Goal: Task Accomplishment & Management: Use online tool/utility

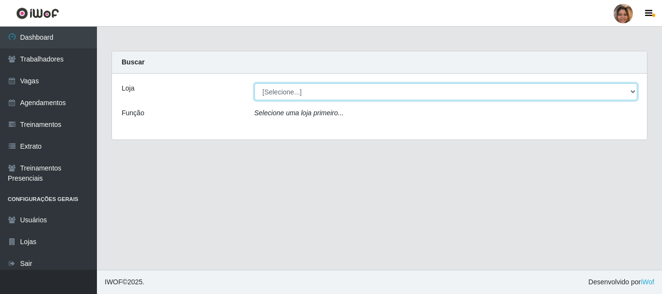
click at [636, 91] on select "[Selecione...] Mar Vermelho - CEASA Mar Vermelho - Centro de Distribuição" at bounding box center [445, 91] width 383 height 17
select select "474"
click at [254, 83] on select "[Selecione...] Mar Vermelho - CEASA Mar Vermelho - Centro de Distribuição" at bounding box center [445, 91] width 383 height 17
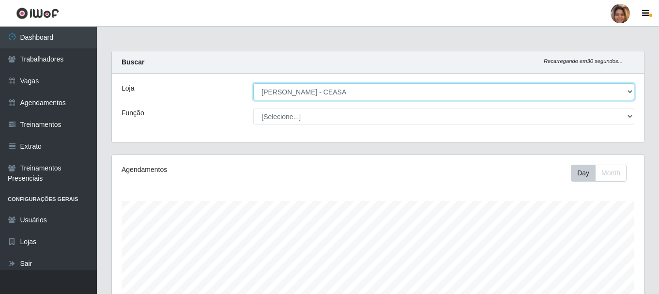
scroll to position [201, 533]
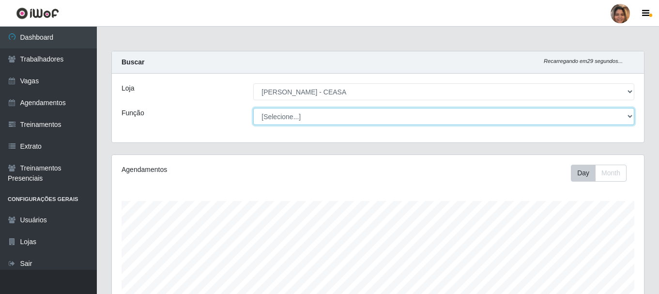
click at [631, 120] on select "[Selecione...] Repositor Repositor + Repositor ++" at bounding box center [443, 116] width 381 height 17
select select "24"
click at [253, 108] on select "[Selecione...] Repositor Repositor + Repositor ++" at bounding box center [443, 116] width 381 height 17
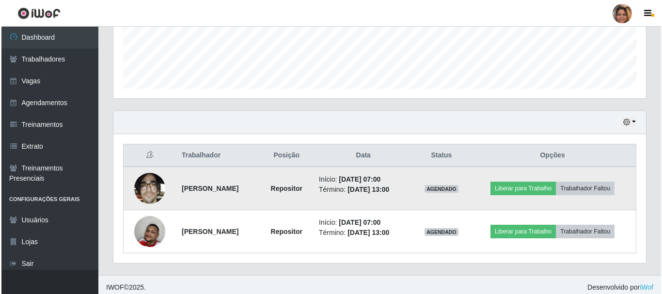
scroll to position [263, 0]
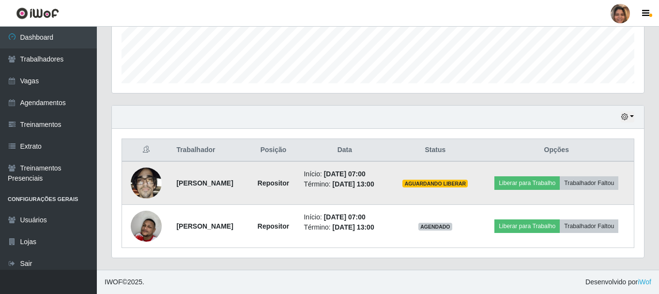
click at [555, 174] on td "Liberar para Trabalho Trabalhador Faltou" at bounding box center [557, 183] width 155 height 44
click at [548, 179] on button "Liberar para Trabalho" at bounding box center [527, 183] width 65 height 14
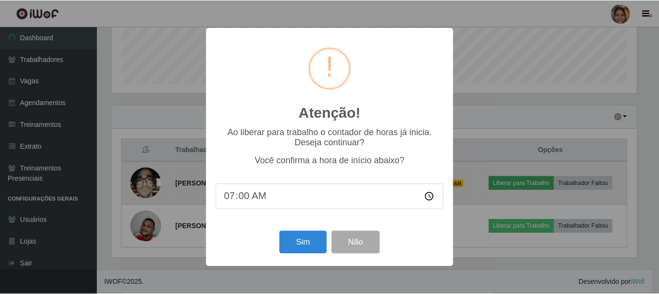
scroll to position [201, 528]
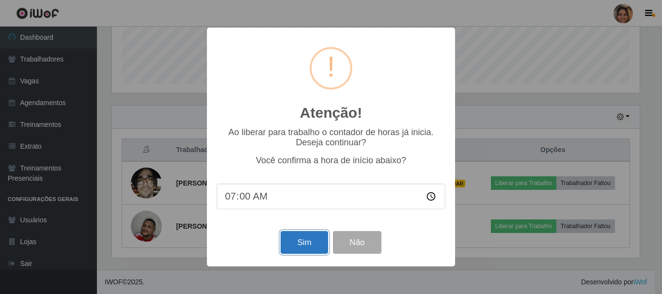
click at [300, 242] on button "Sim" at bounding box center [304, 242] width 47 height 23
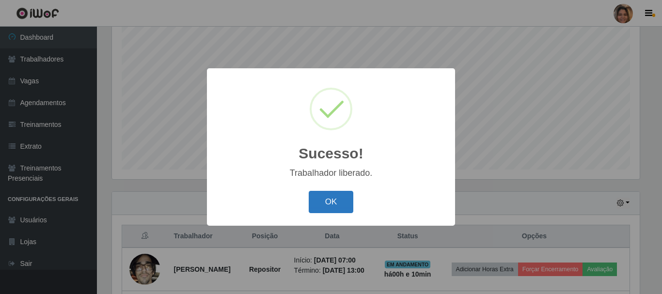
click at [326, 203] on button "OK" at bounding box center [331, 202] width 45 height 23
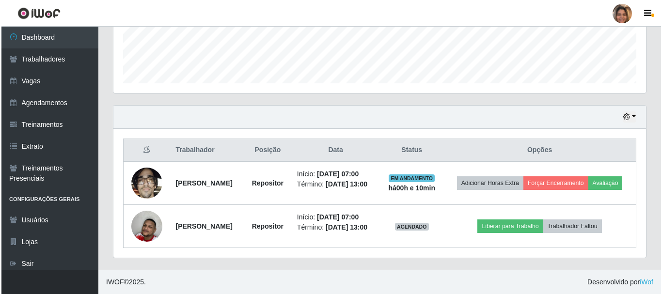
scroll to position [278, 0]
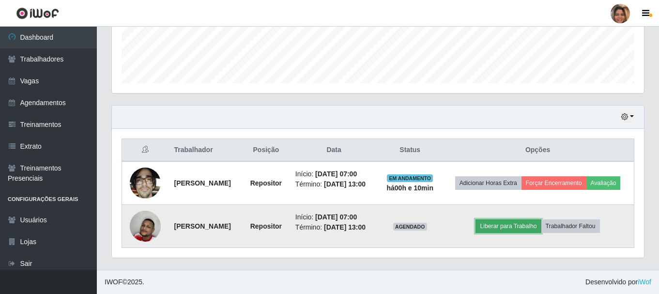
click at [523, 224] on button "Liberar para Trabalho" at bounding box center [508, 227] width 65 height 14
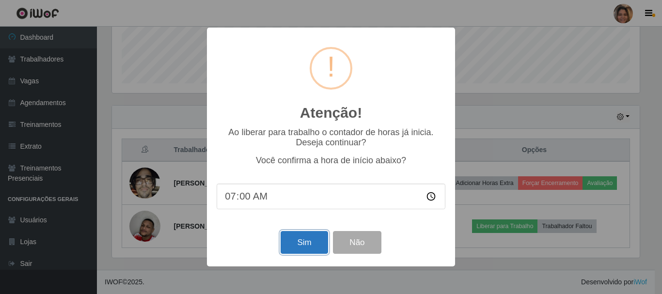
click at [298, 241] on button "Sim" at bounding box center [304, 242] width 47 height 23
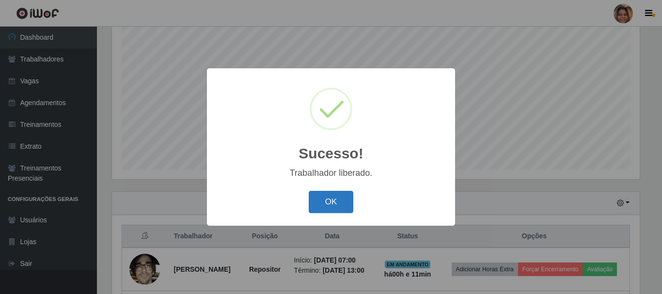
click at [333, 205] on button "OK" at bounding box center [331, 202] width 45 height 23
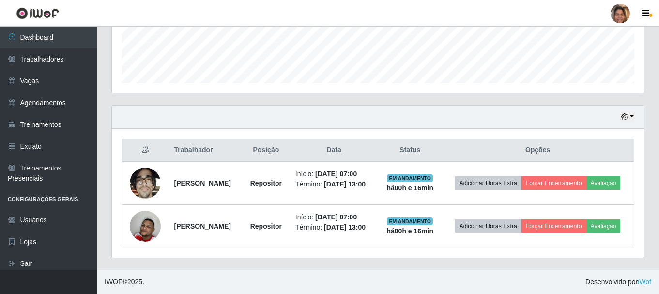
scroll to position [278, 0]
